Goal: Download file/media

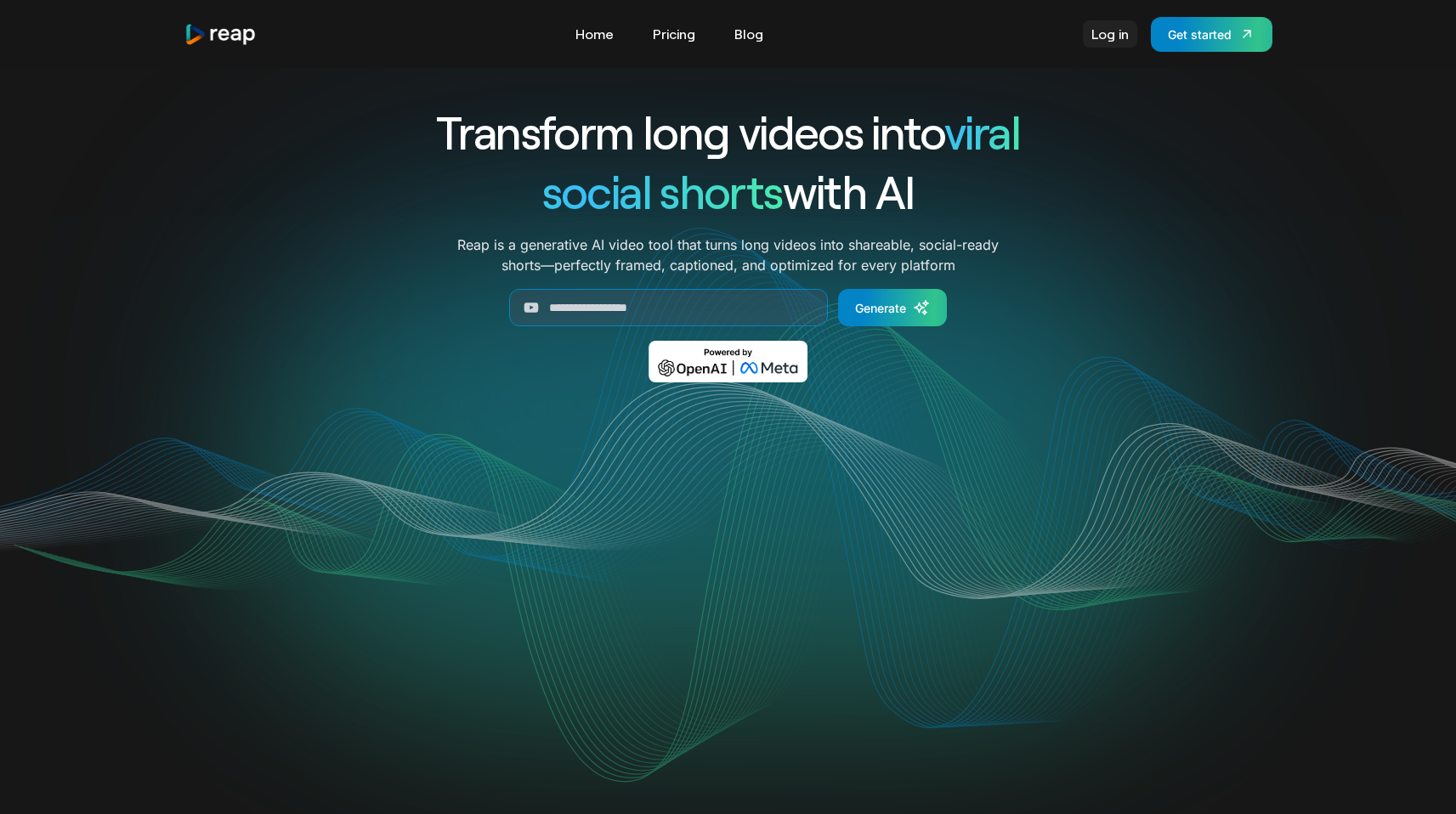
click at [1098, 28] on link "Log in" at bounding box center [1109, 34] width 54 height 28
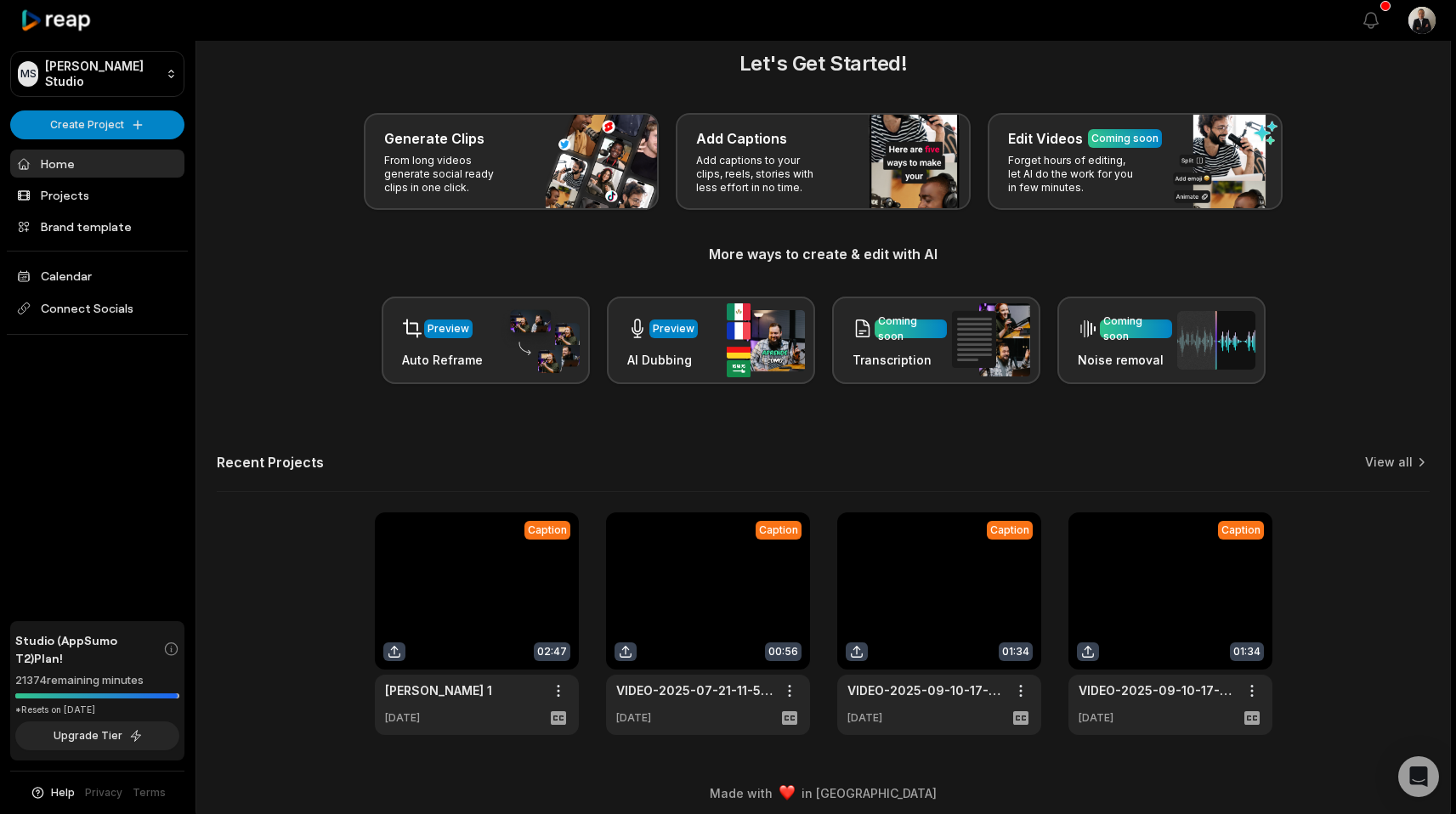
scroll to position [34, 0]
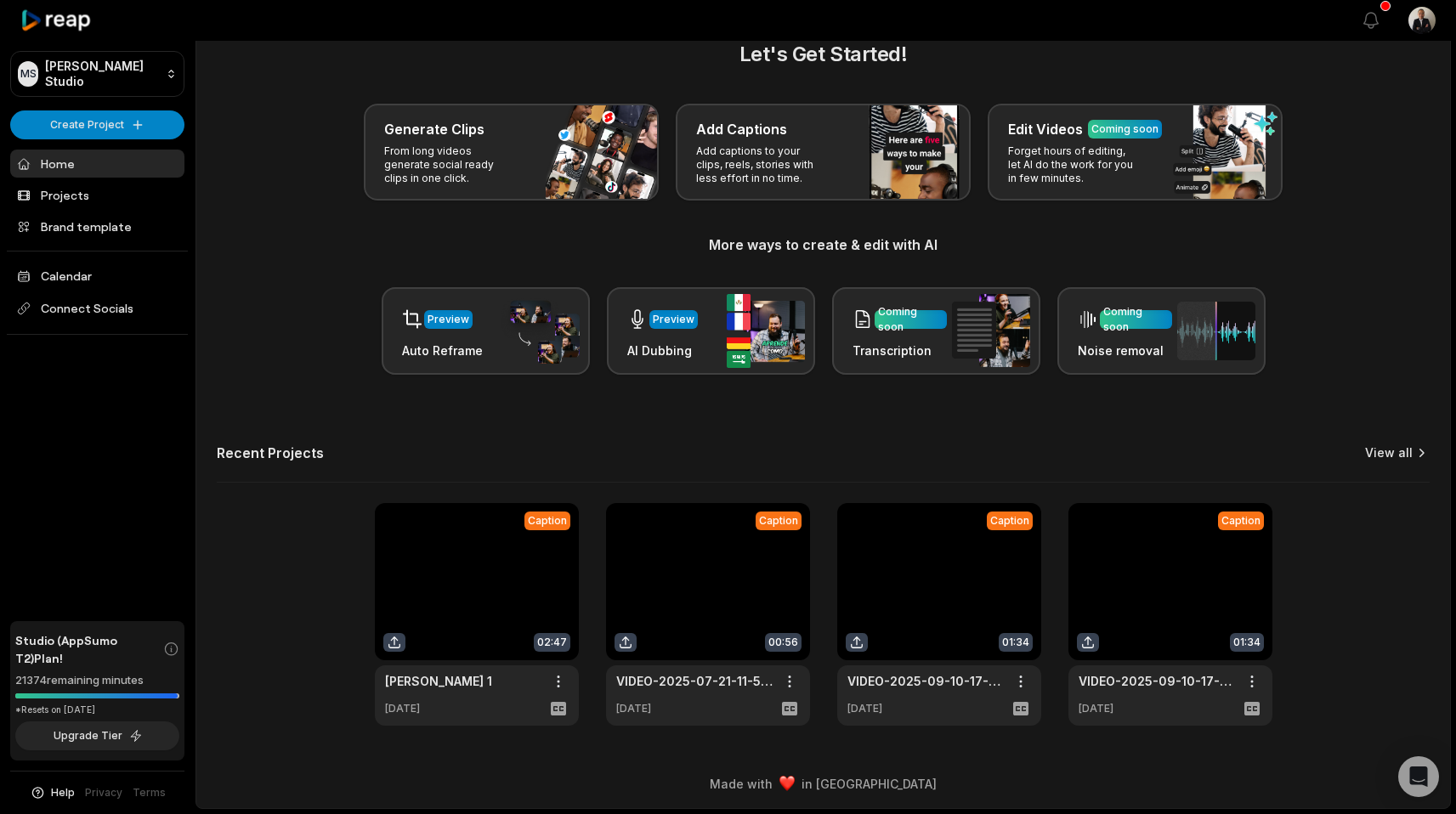
click at [1418, 457] on icon at bounding box center [1420, 452] width 17 height 17
click at [1402, 454] on link "View all" at bounding box center [1388, 452] width 48 height 17
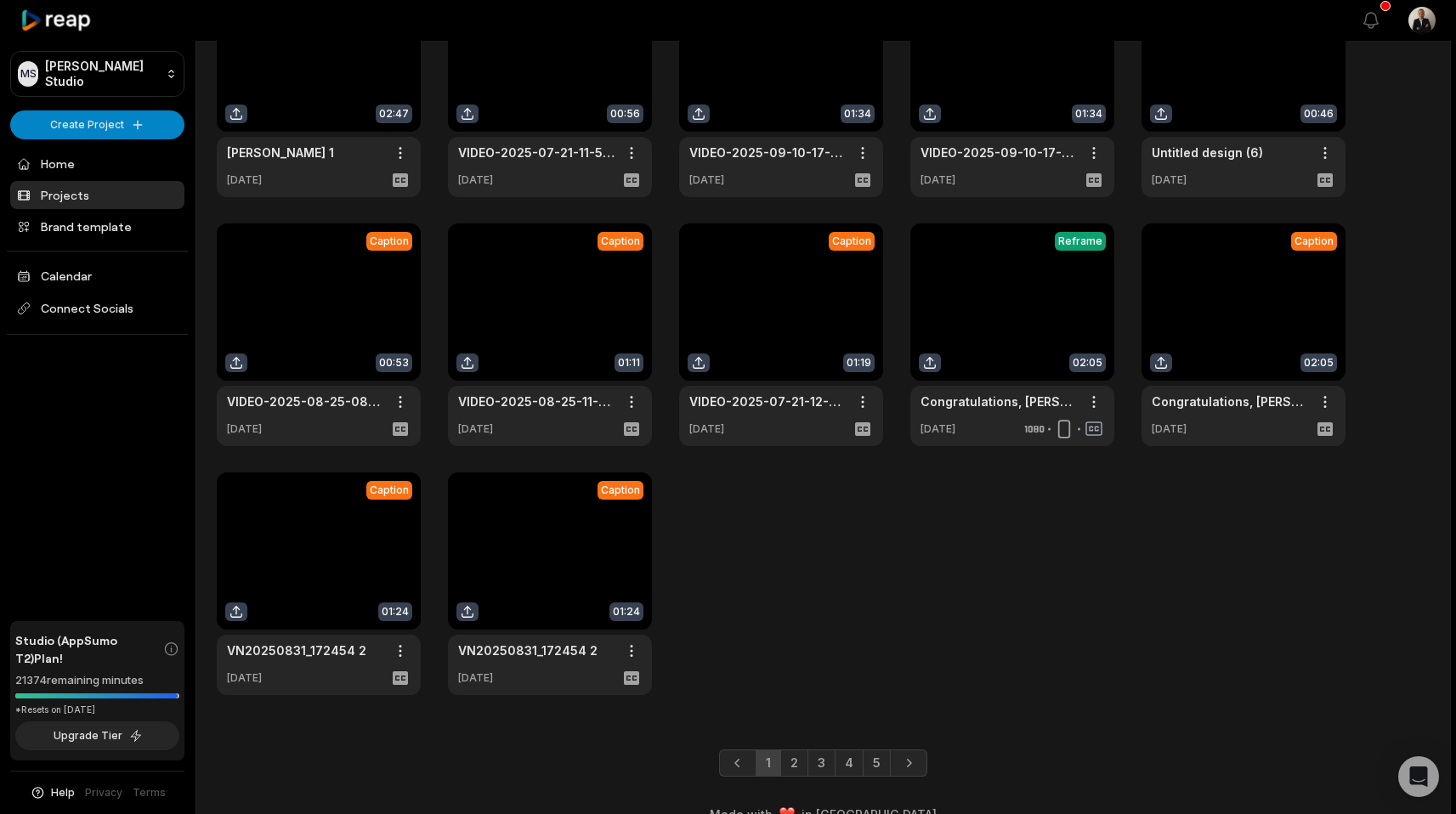
scroll to position [176, 0]
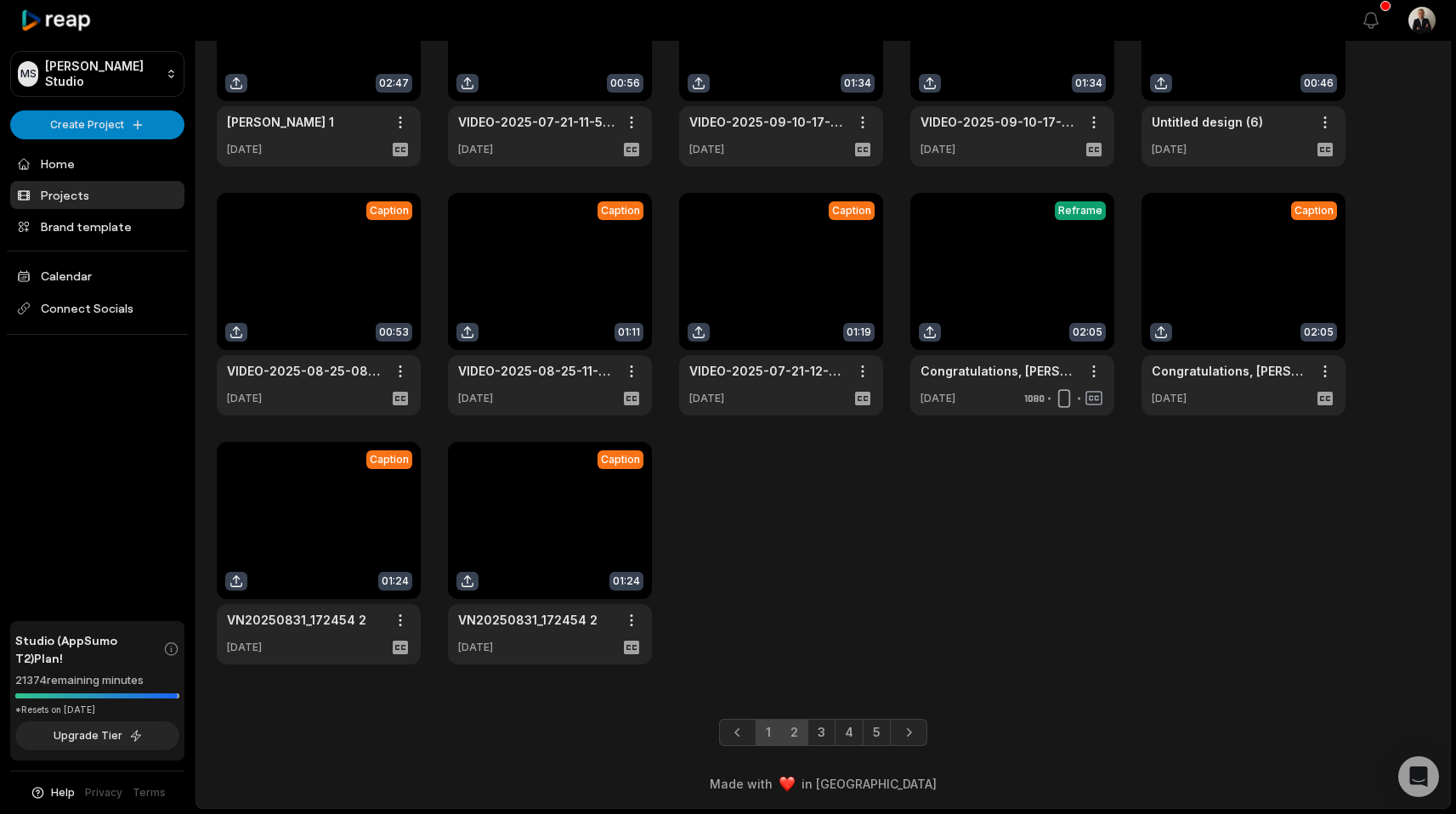
click at [790, 725] on link "2" at bounding box center [795, 732] width 28 height 28
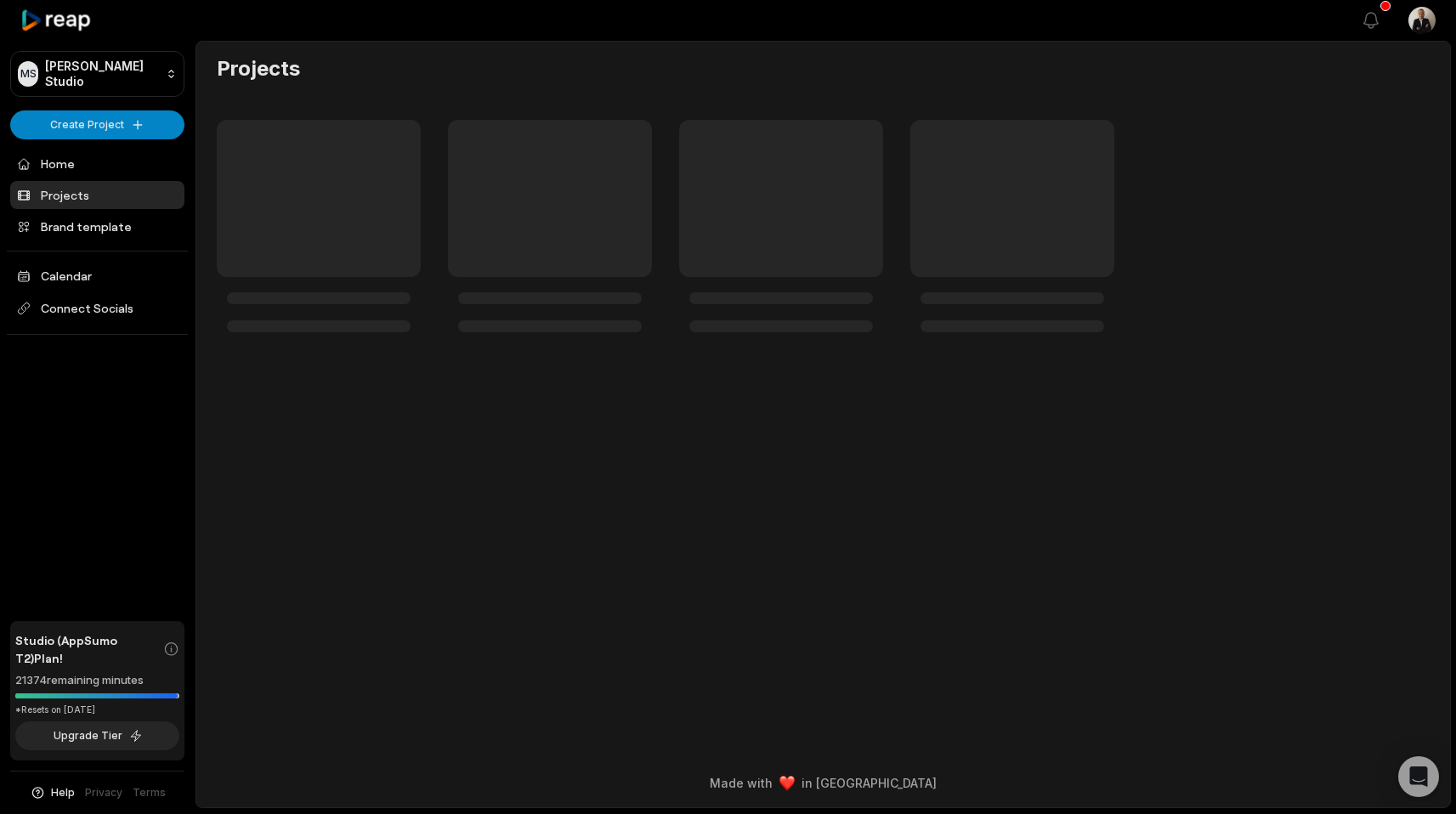
scroll to position [0, 0]
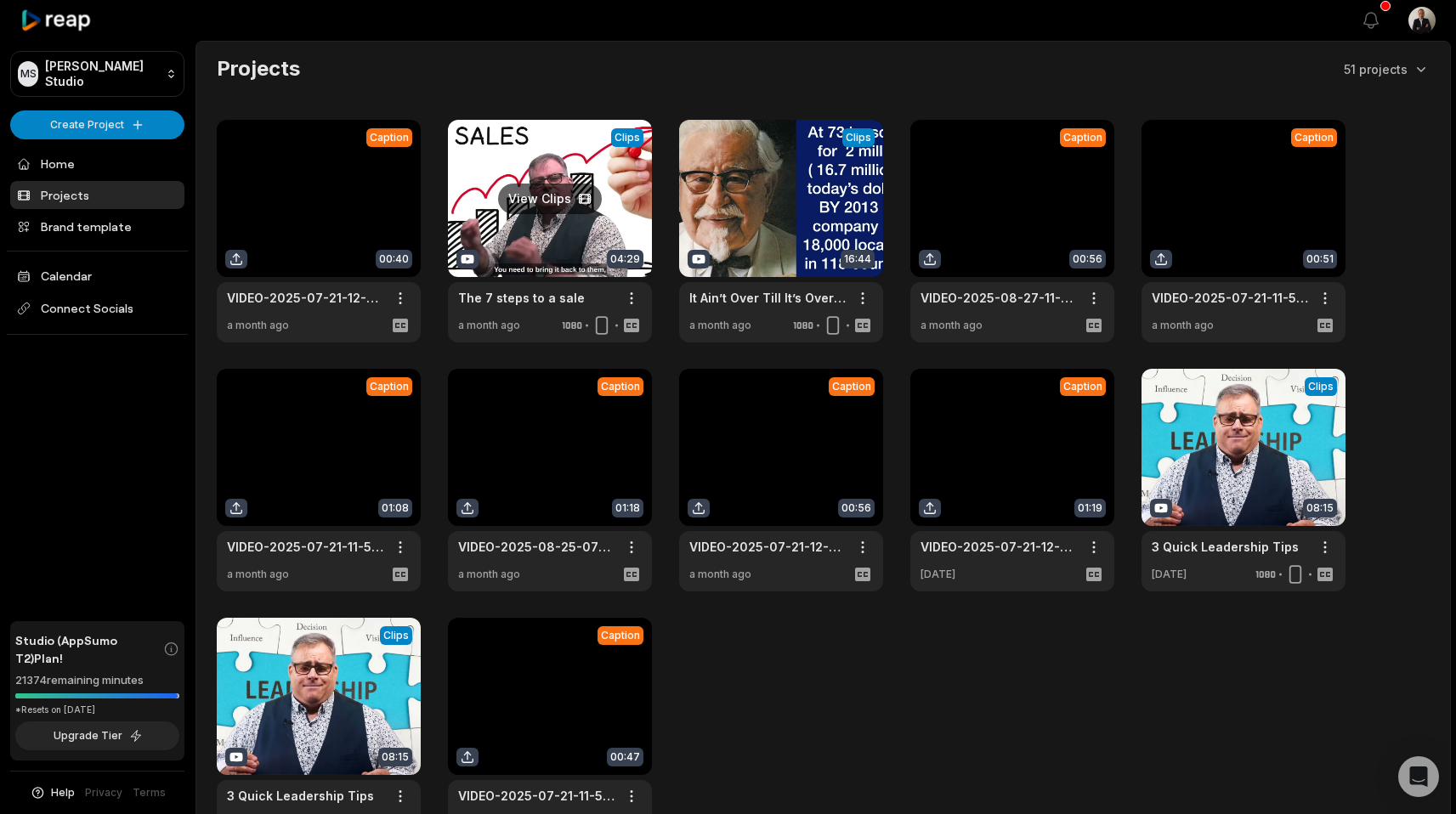
click at [621, 235] on link at bounding box center [549, 231] width 204 height 222
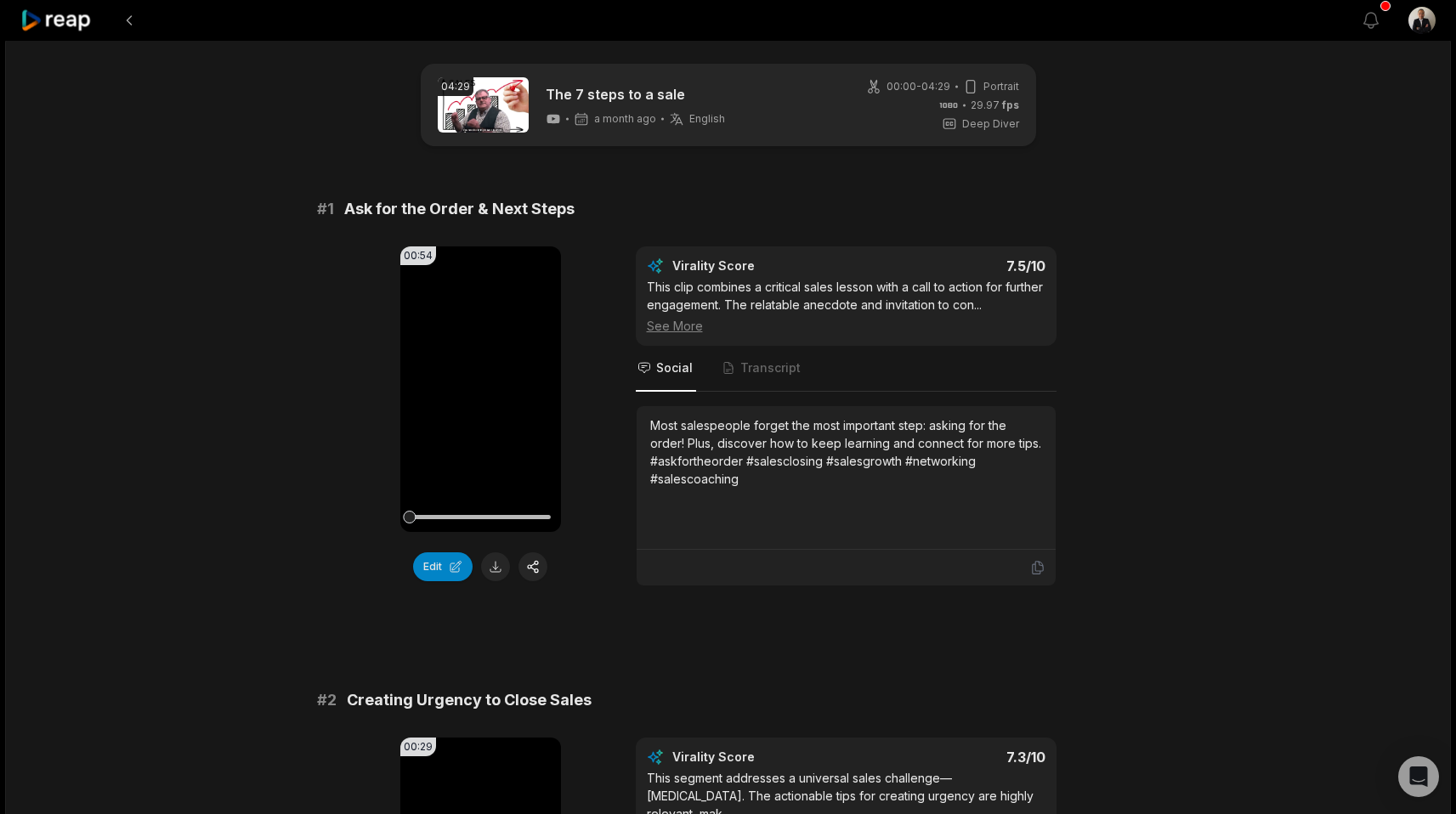
scroll to position [7, 0]
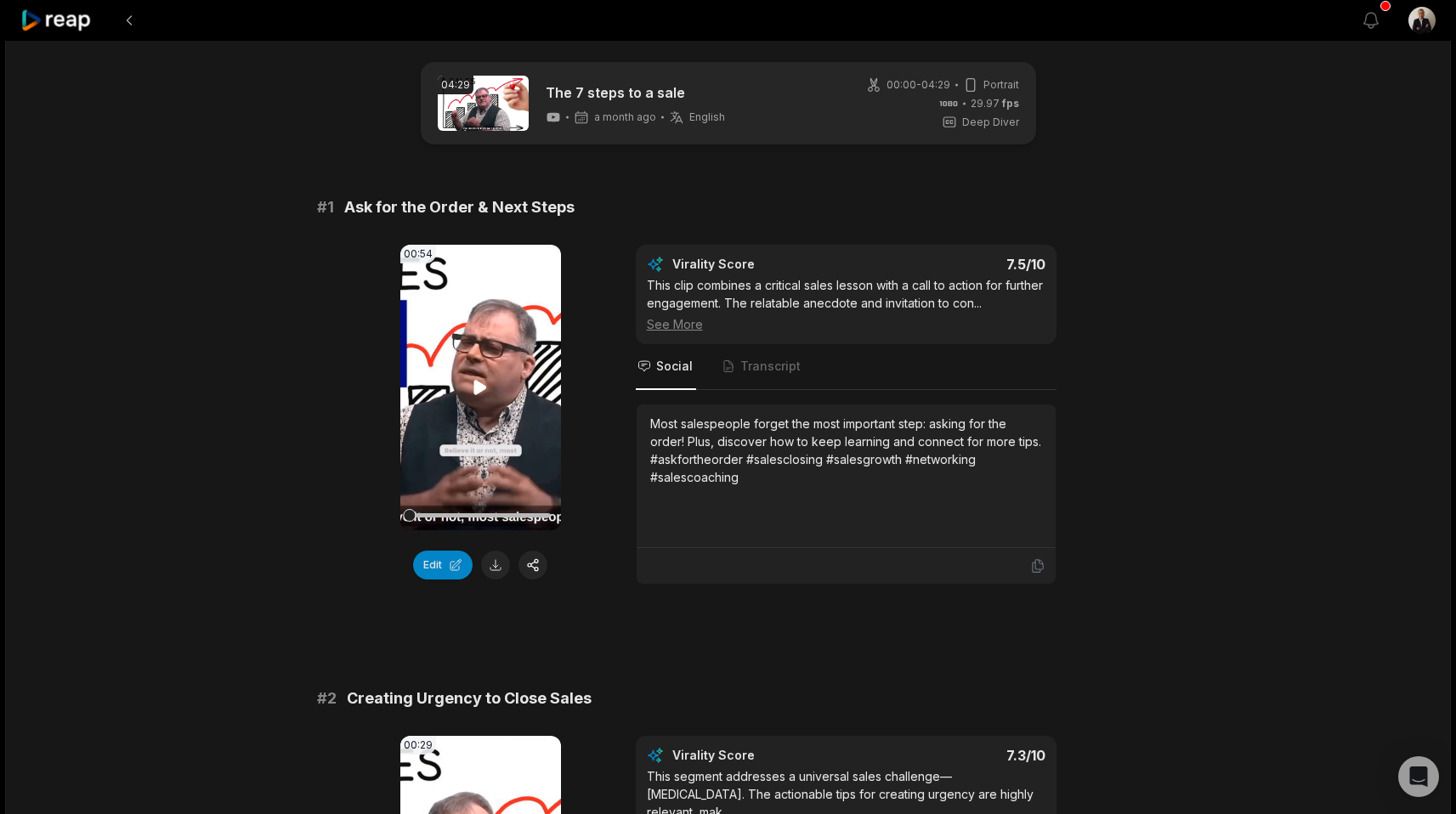
click at [482, 387] on icon at bounding box center [480, 387] width 12 height 14
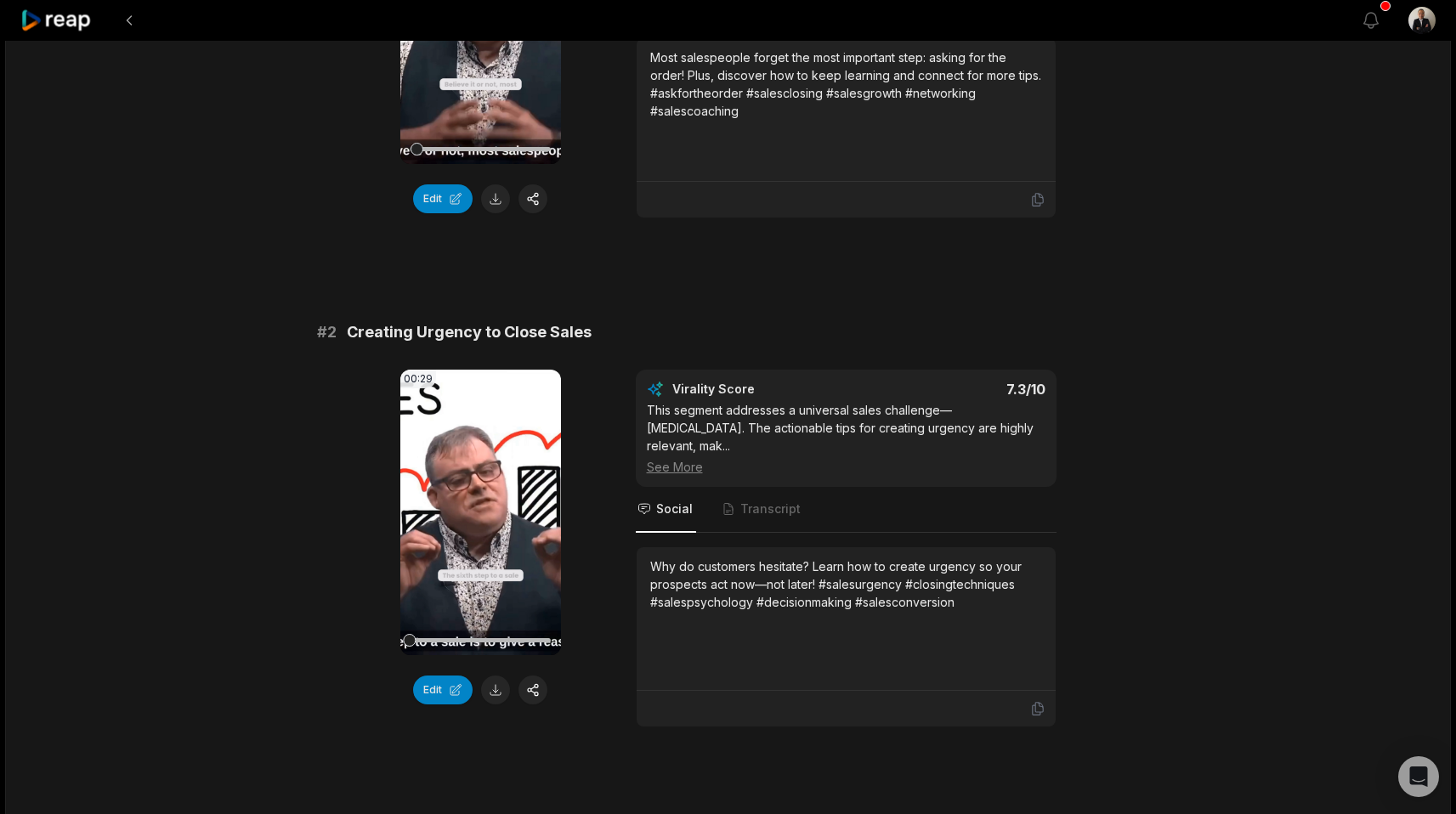
scroll to position [581, 0]
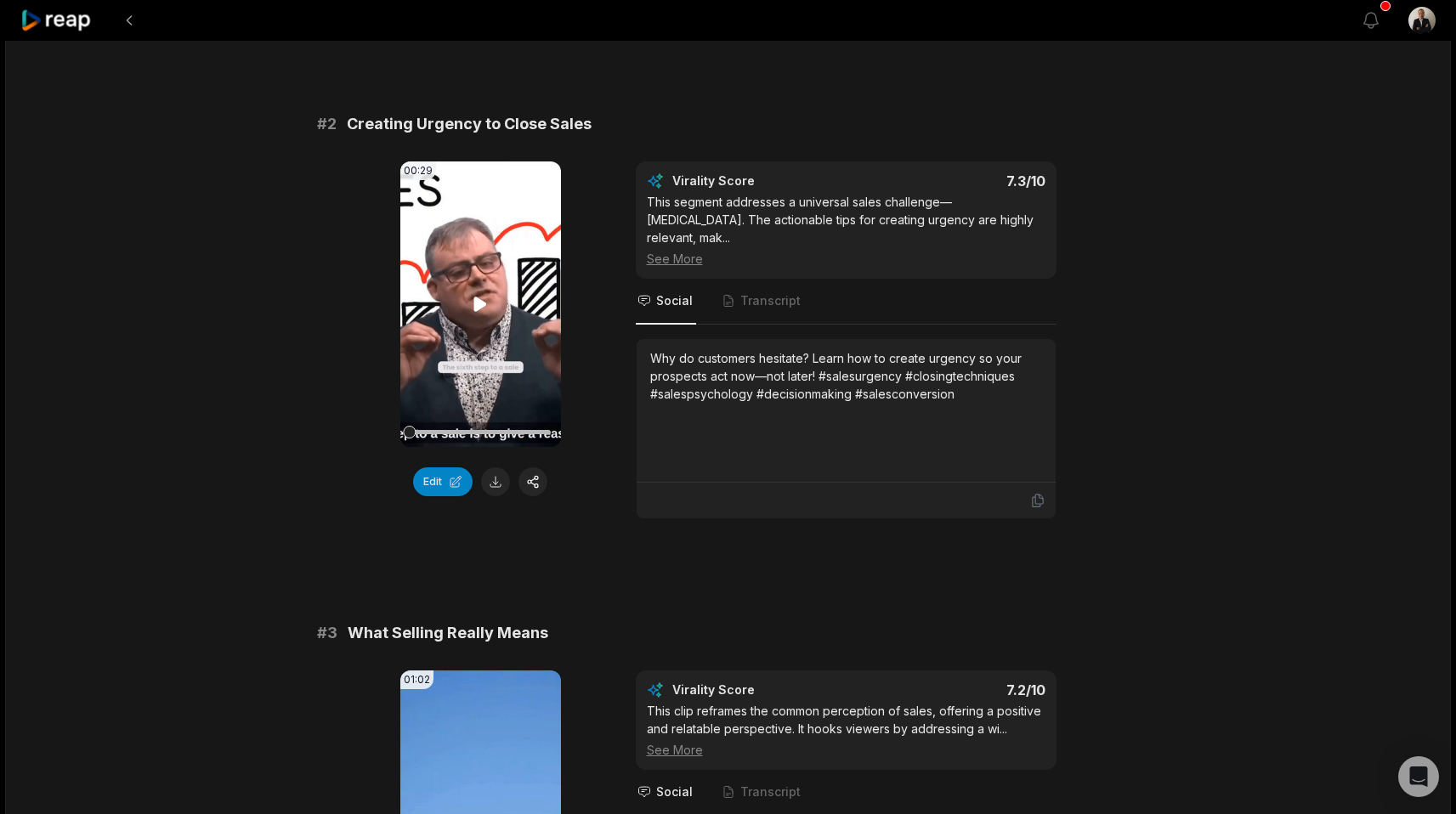
click at [476, 314] on icon at bounding box center [480, 304] width 20 height 20
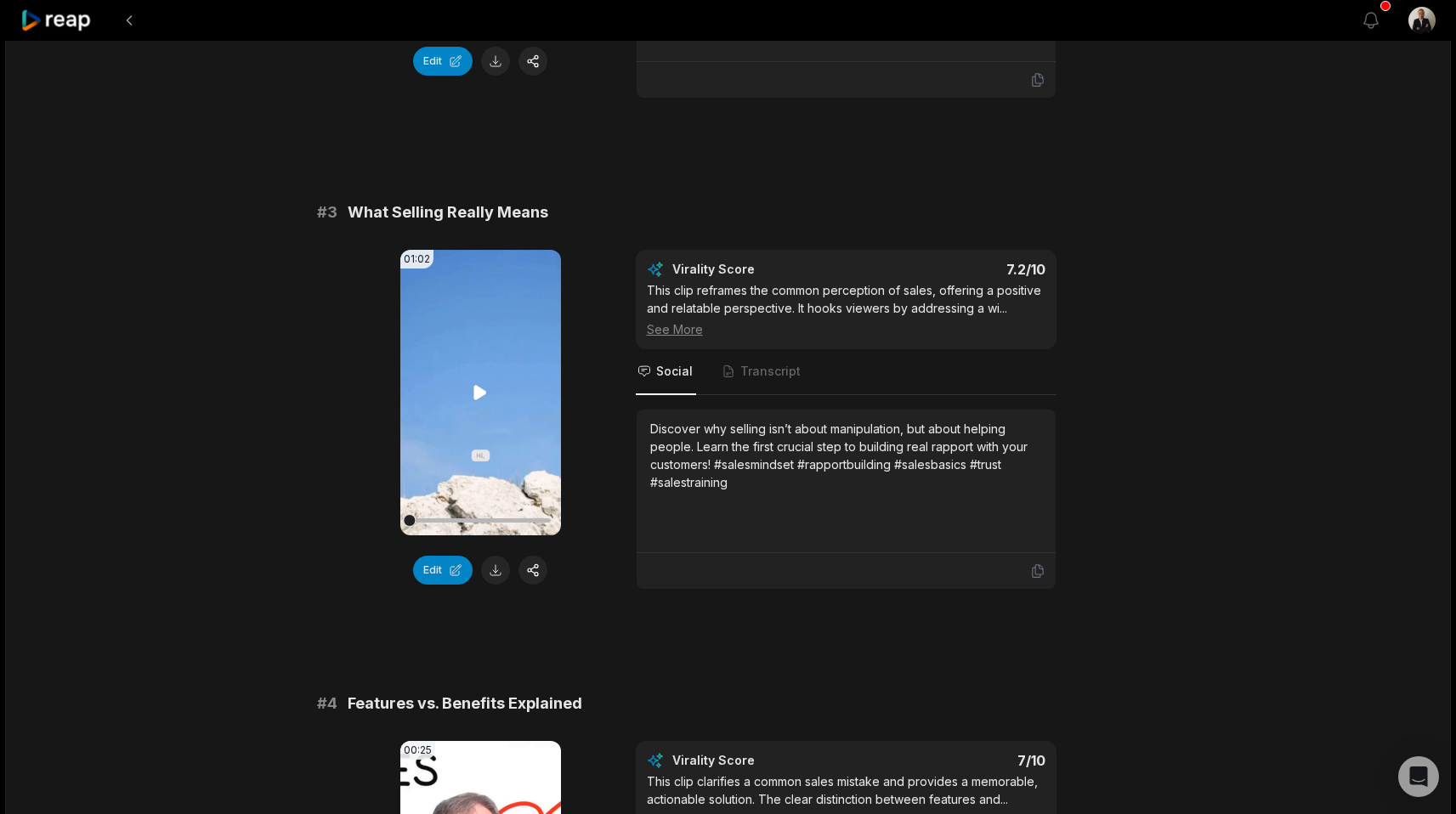
scroll to position [1334, 0]
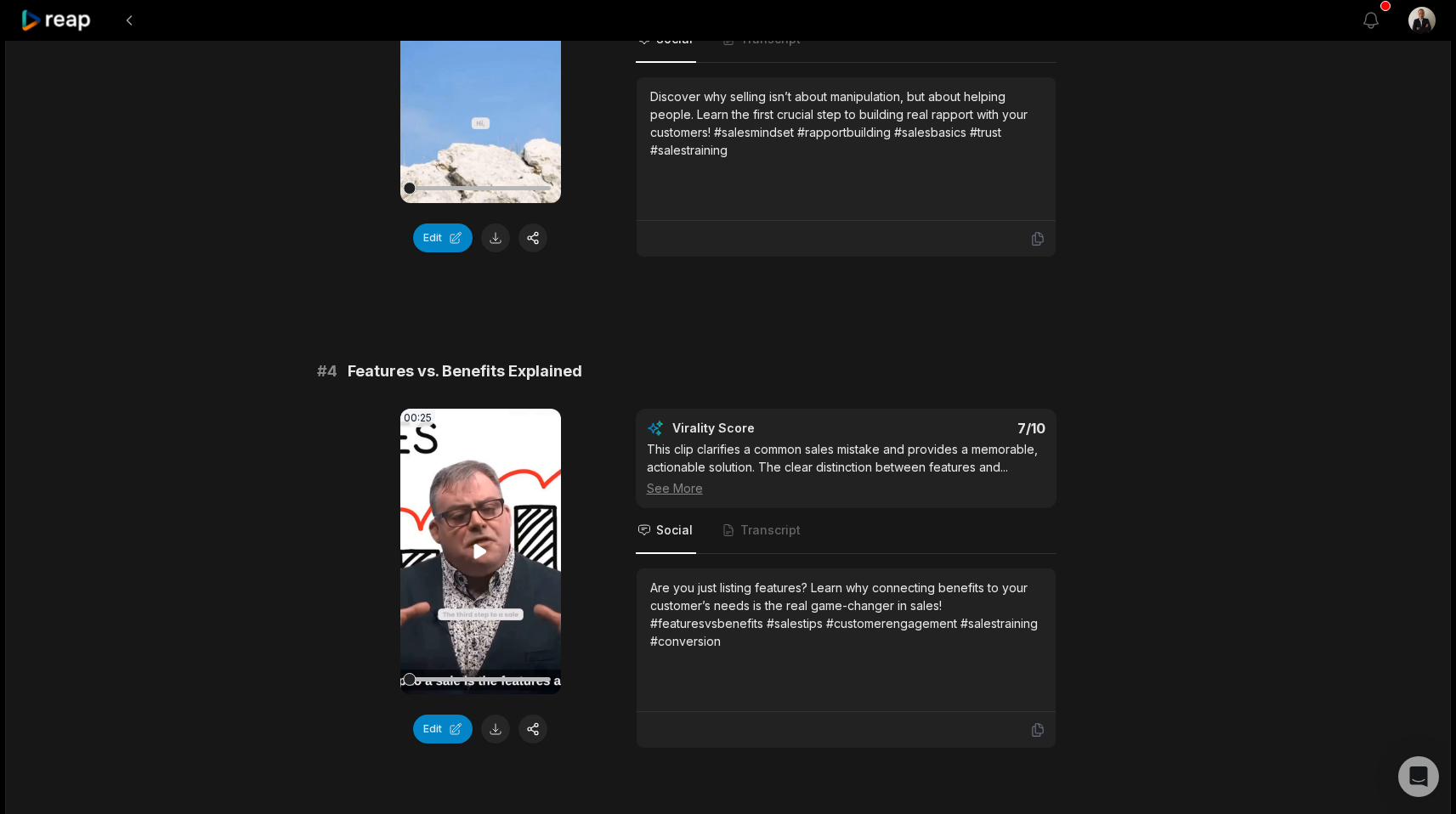
click at [470, 541] on icon at bounding box center [480, 551] width 20 height 20
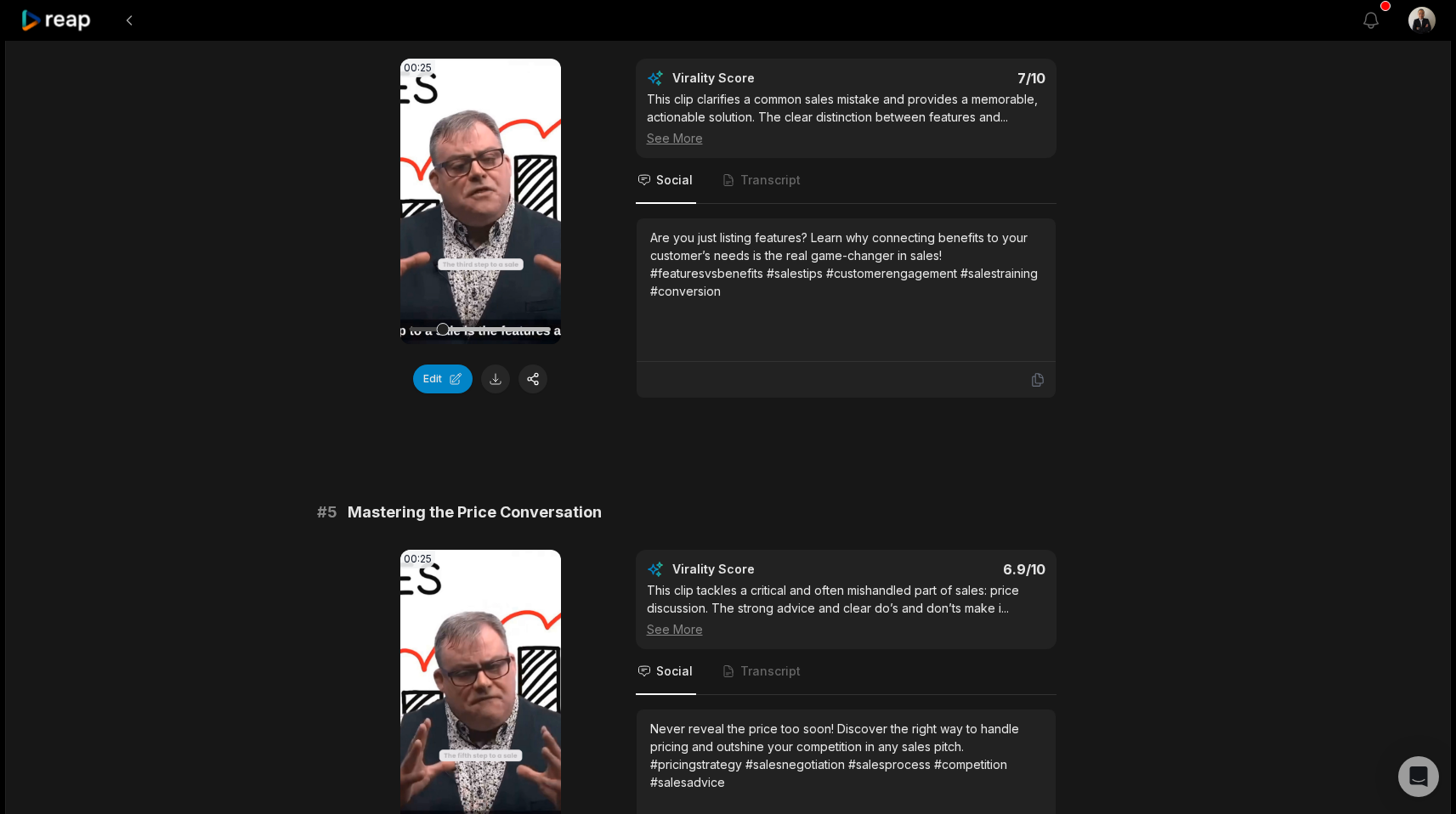
scroll to position [1748, 0]
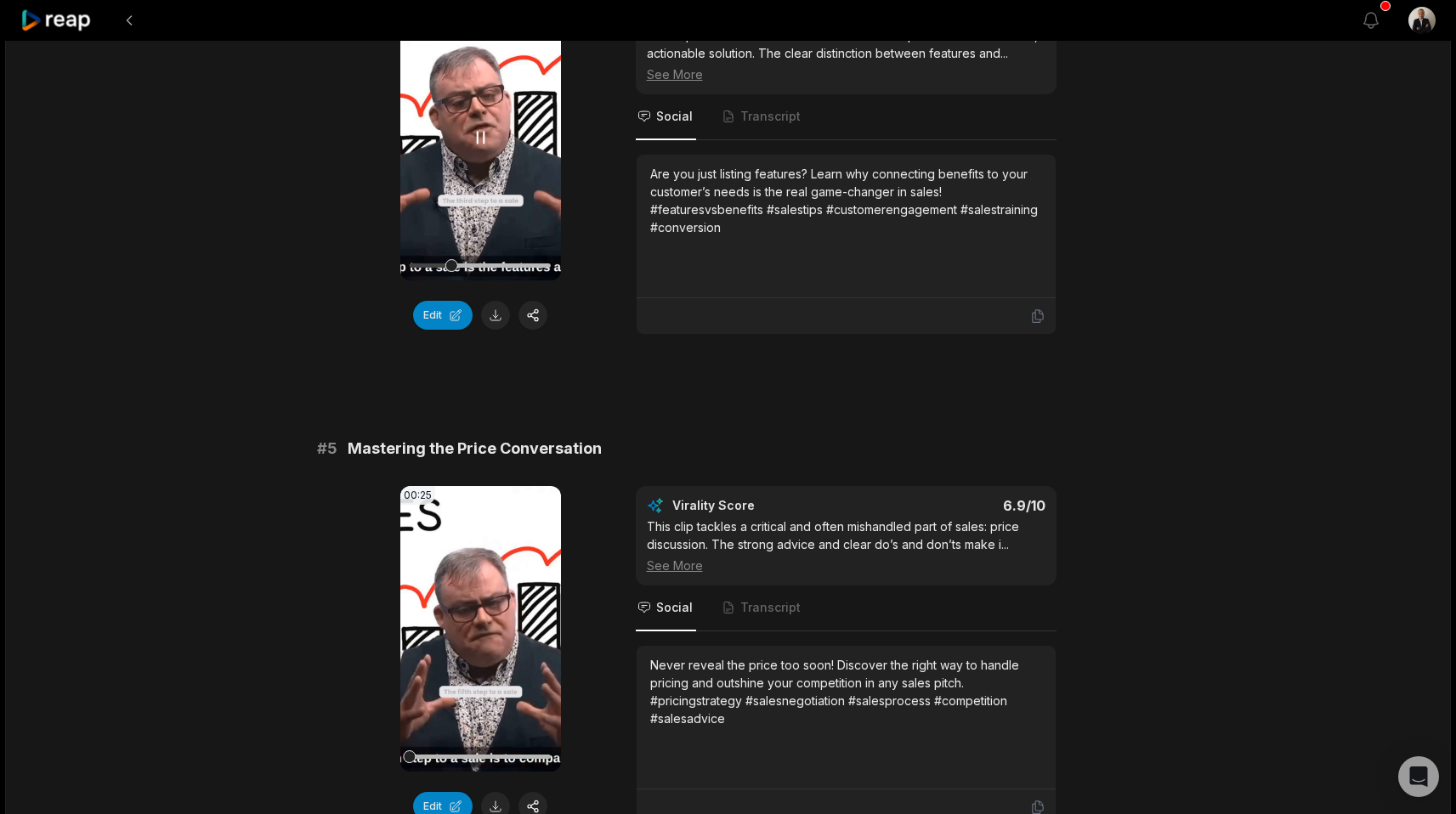
click at [489, 131] on video "Your browser does not support mp4 format." at bounding box center [480, 137] width 161 height 285
click at [468, 623] on video "Your browser does not support mp4 format." at bounding box center [480, 628] width 161 height 285
click at [477, 623] on icon at bounding box center [481, 628] width 7 height 11
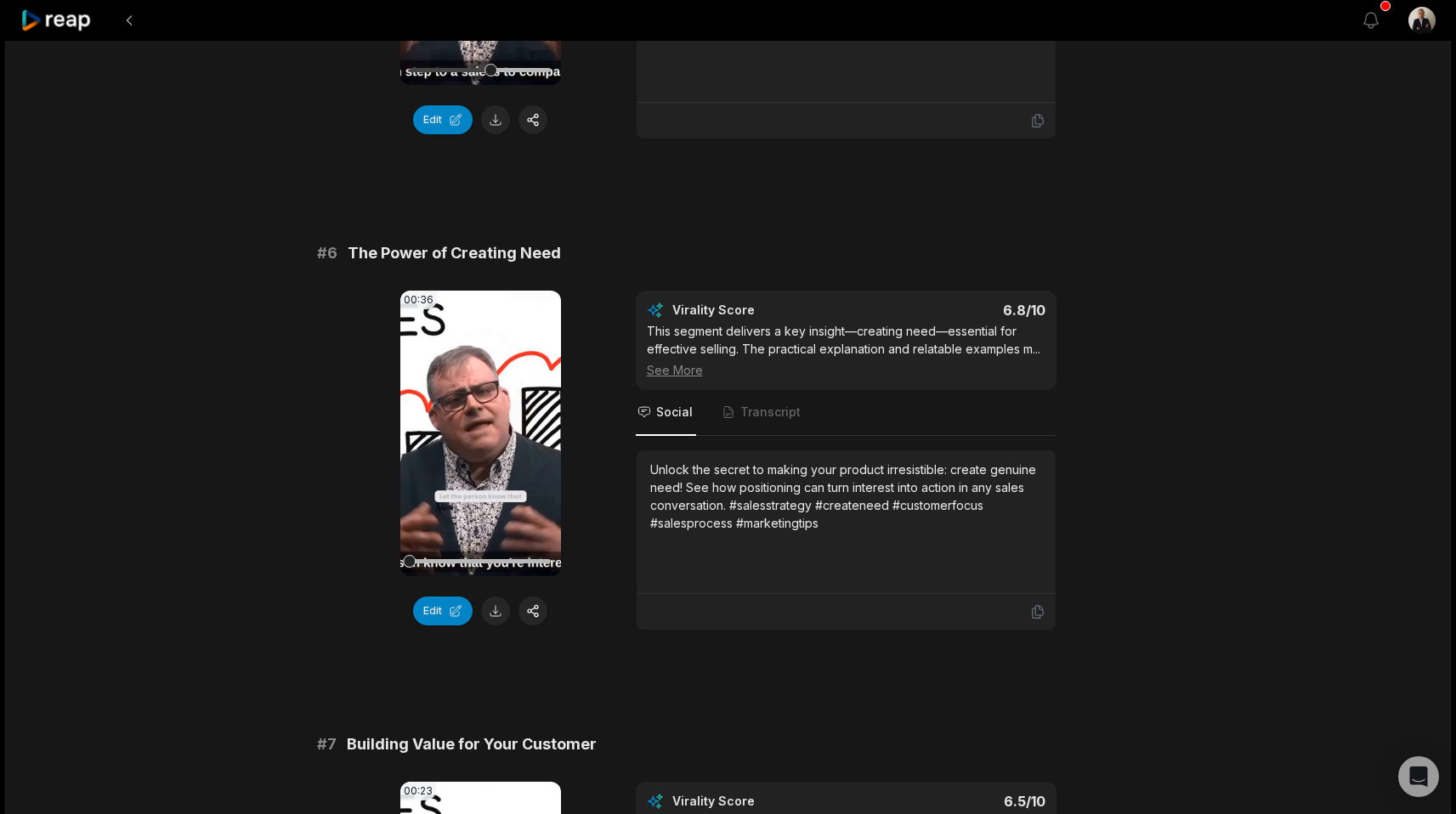
scroll to position [2433, 0]
click at [484, 427] on icon at bounding box center [480, 434] width 12 height 14
drag, startPoint x: 483, startPoint y: 547, endPoint x: 396, endPoint y: 514, distance: 93.0
click at [396, 514] on div "00:36 Your browser does not support mp4 format. Edit Virality Score 6.8 /10 Thi…" at bounding box center [728, 461] width 822 height 339
click at [791, 404] on span "Transcript" at bounding box center [771, 412] width 60 height 17
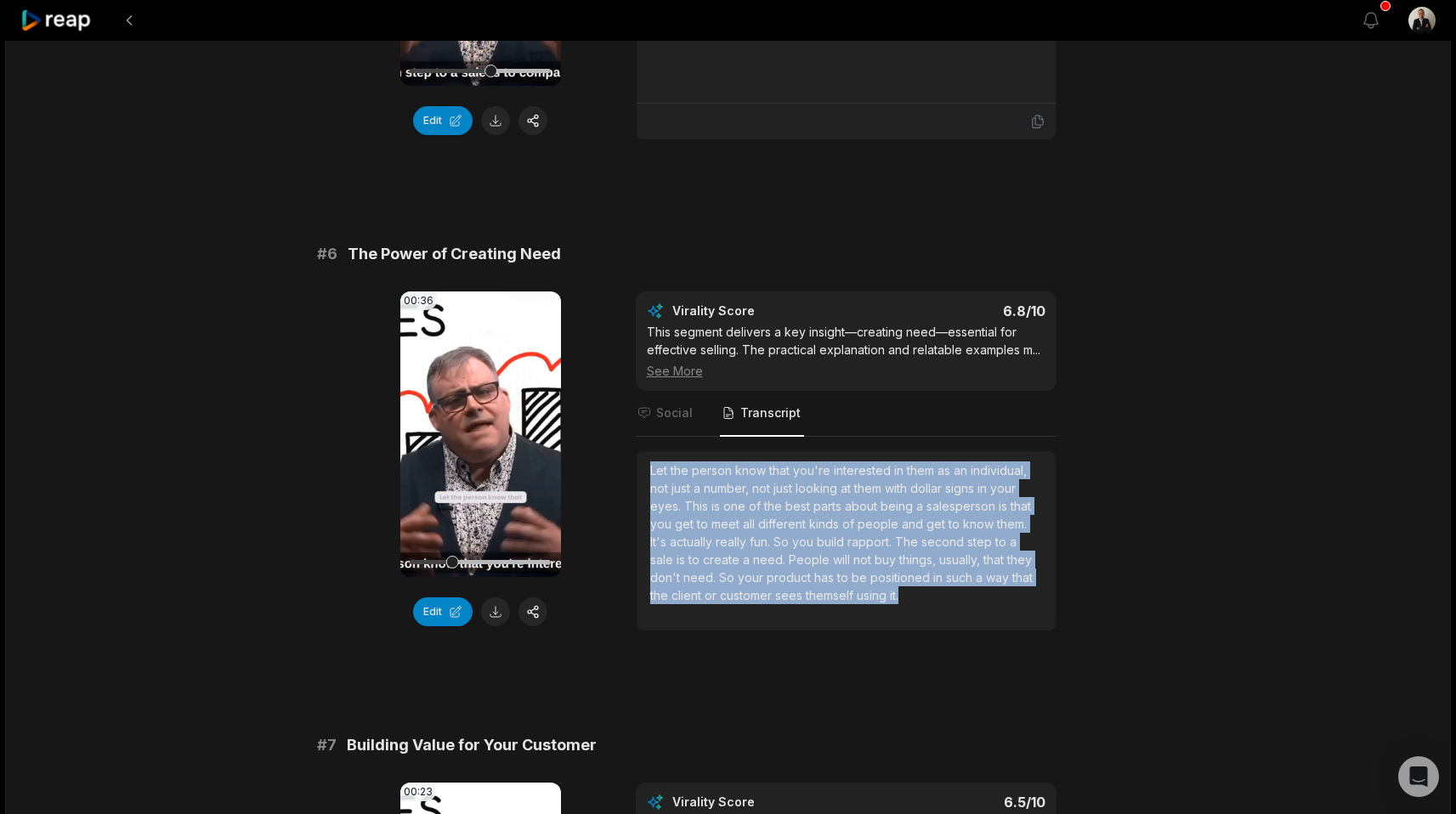
drag, startPoint x: 909, startPoint y: 580, endPoint x: 646, endPoint y: 443, distance: 296.5
click at [646, 451] on div "Let the person know that you're interested in them as an individual, not just a…" at bounding box center [845, 541] width 419 height 180
copy div "Let the person know that you're interested in them as an individual, not just a…"
click at [478, 427] on icon at bounding box center [480, 434] width 12 height 14
click at [493, 597] on button at bounding box center [495, 611] width 29 height 29
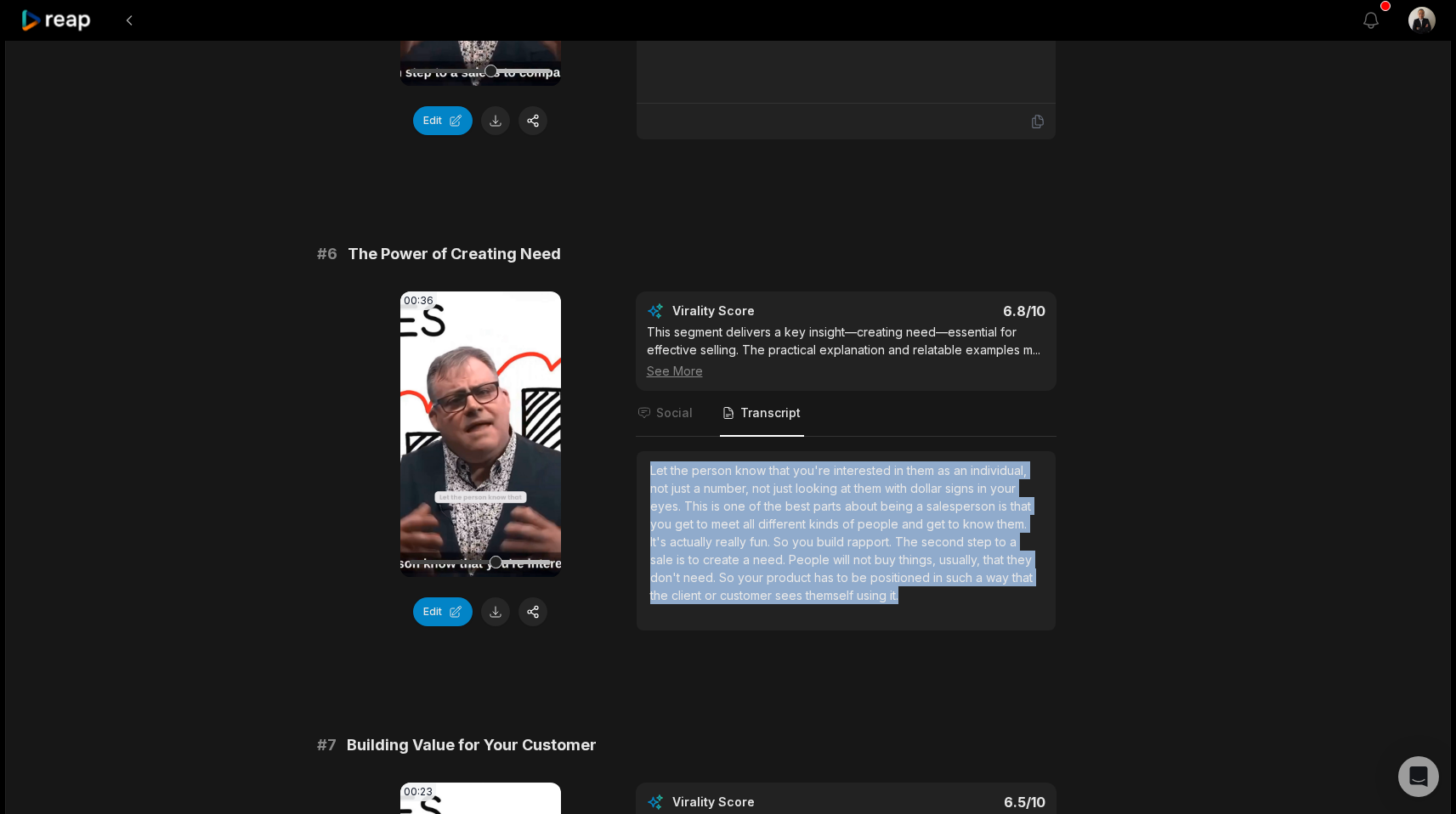
click at [876, 550] on div "Let the person know that you're interested in them as an individual, not just a…" at bounding box center [845, 532] width 392 height 143
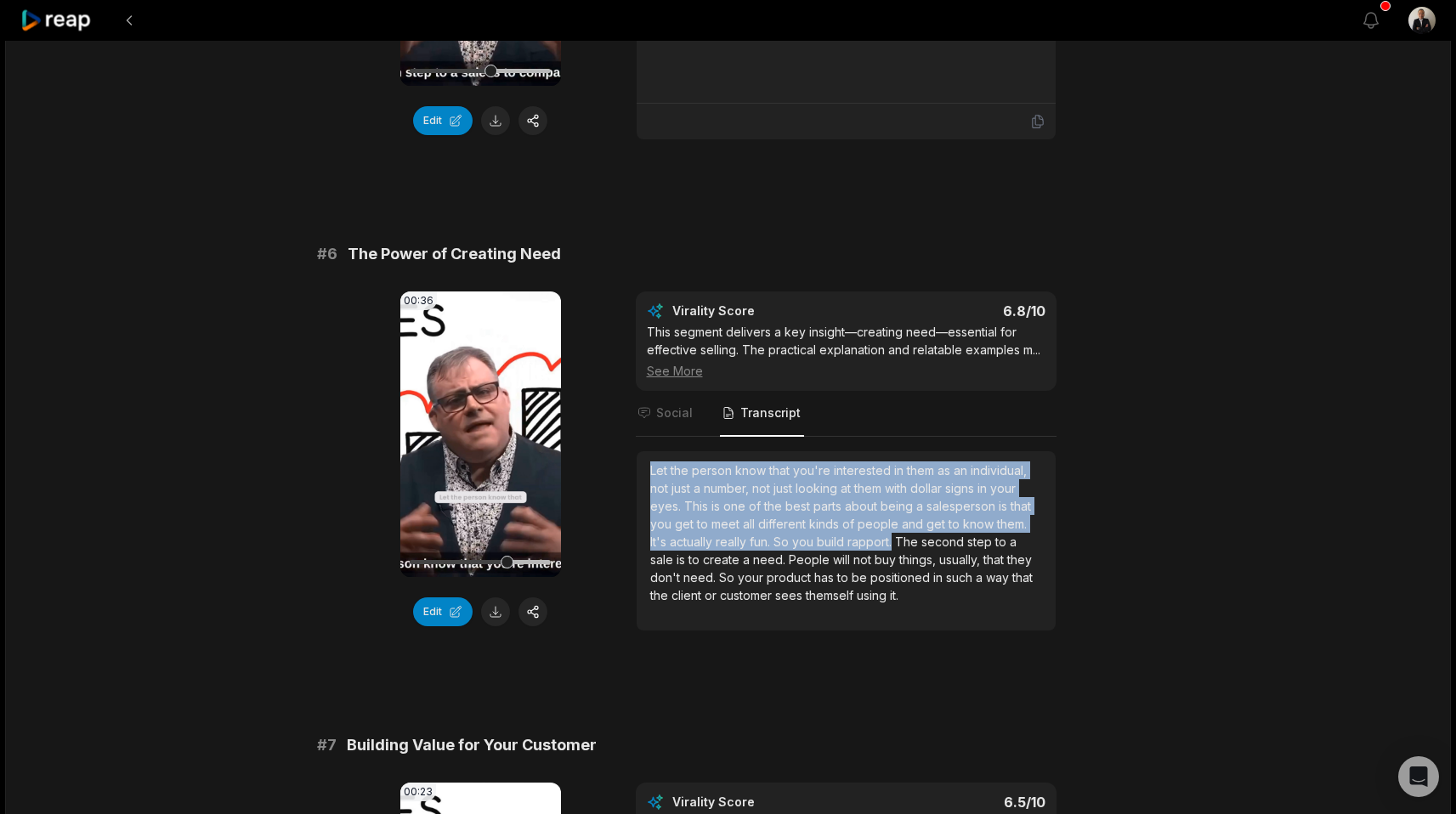
drag, startPoint x: 895, startPoint y: 523, endPoint x: 683, endPoint y: 442, distance: 226.9
click at [683, 451] on div "Let the person know that you're interested in them as an individual, not just a…" at bounding box center [845, 541] width 419 height 180
copy div "Let the person know that you're interested in them as an individual, not just a…"
